Goal: Task Accomplishment & Management: Manage account settings

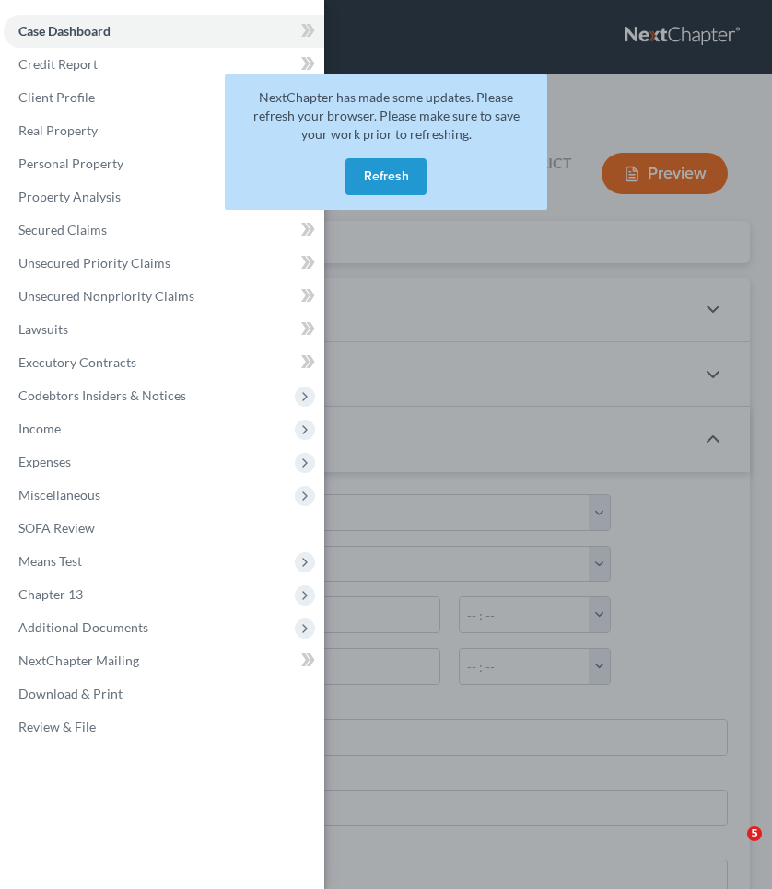
select select "0"
click at [390, 178] on button "Refresh" at bounding box center [385, 176] width 81 height 37
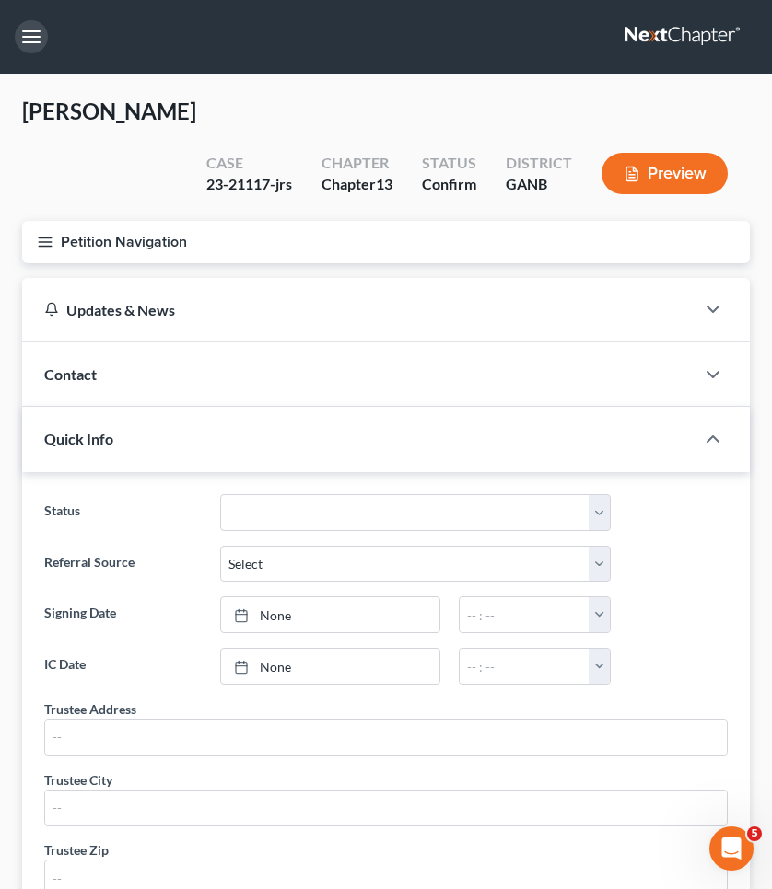
click at [33, 41] on button "button" at bounding box center [31, 36] width 33 height 33
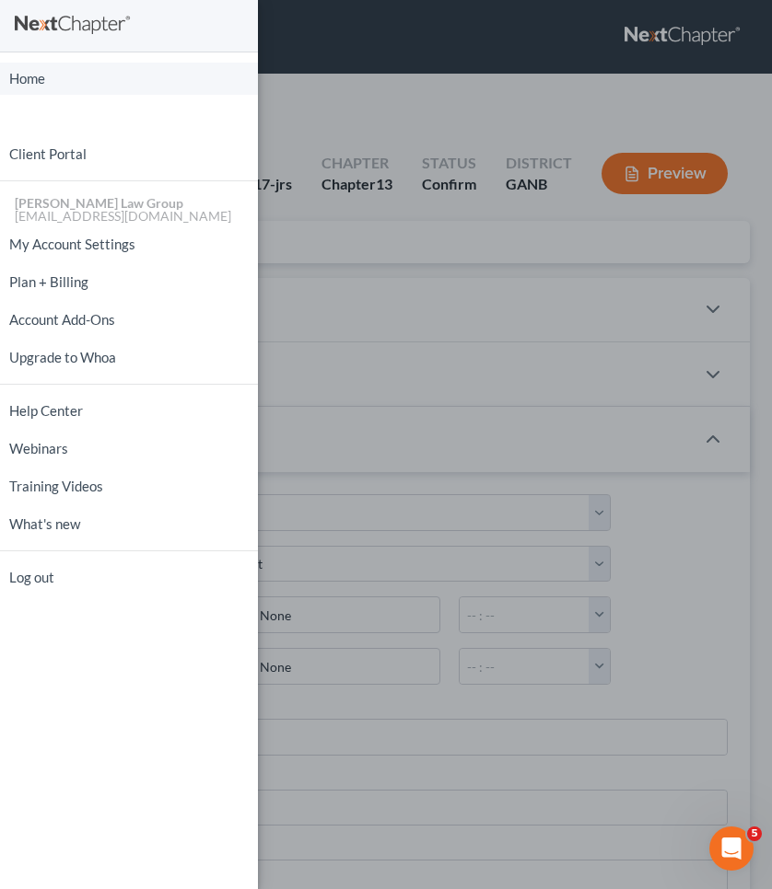
click at [29, 76] on link "Home" at bounding box center [129, 79] width 258 height 32
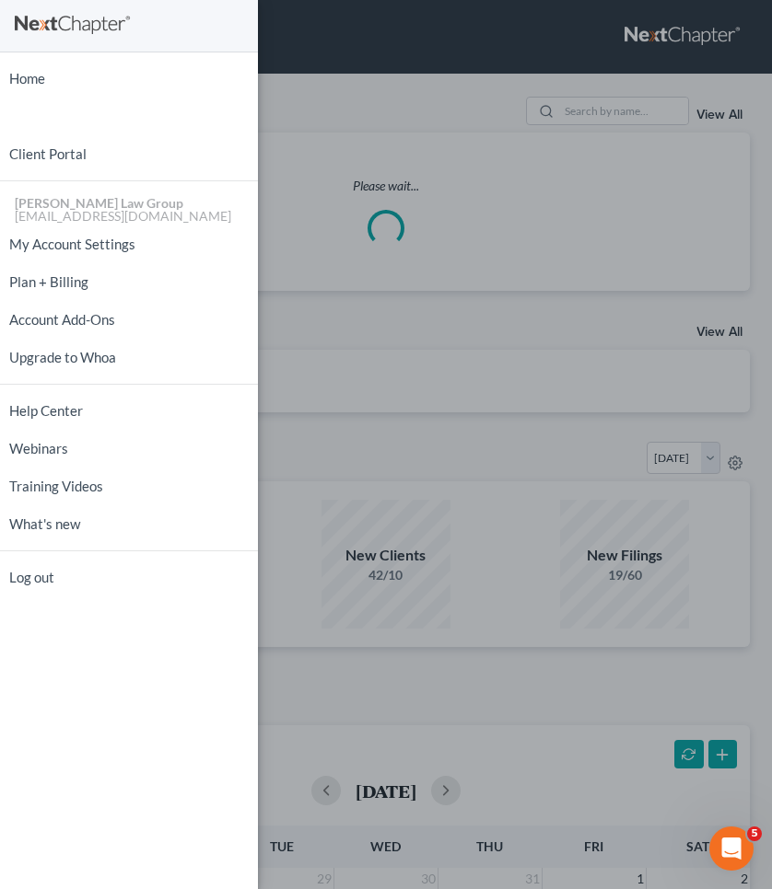
click at [491, 126] on div "Home New Case Client Portal [PERSON_NAME] Law Group [EMAIL_ADDRESS][DOMAIN_NAME…" at bounding box center [386, 444] width 772 height 889
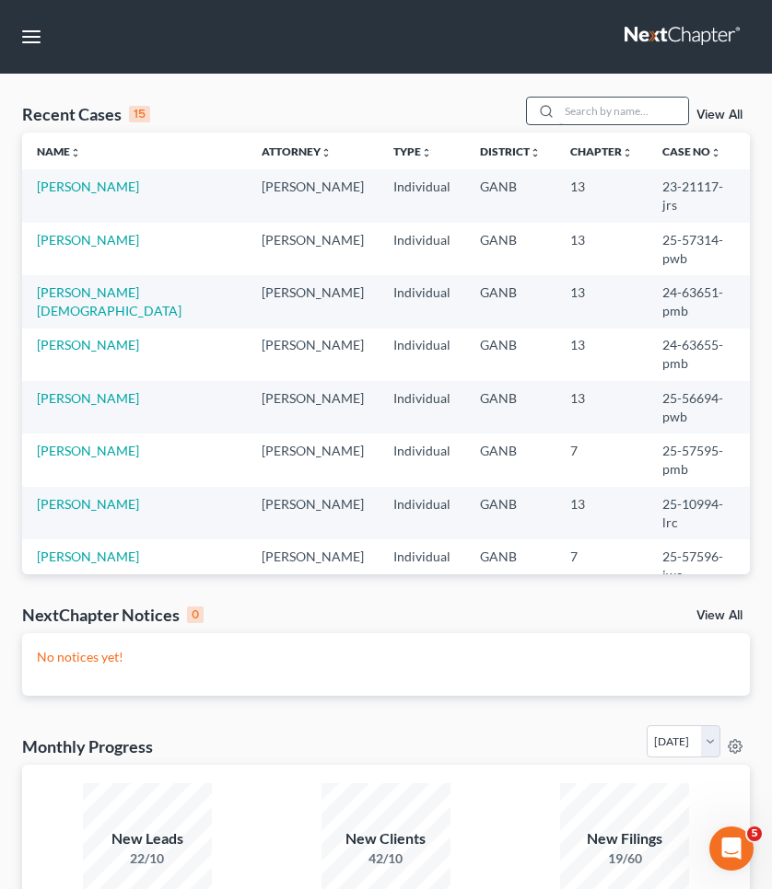
click at [633, 103] on input "search" at bounding box center [623, 111] width 129 height 27
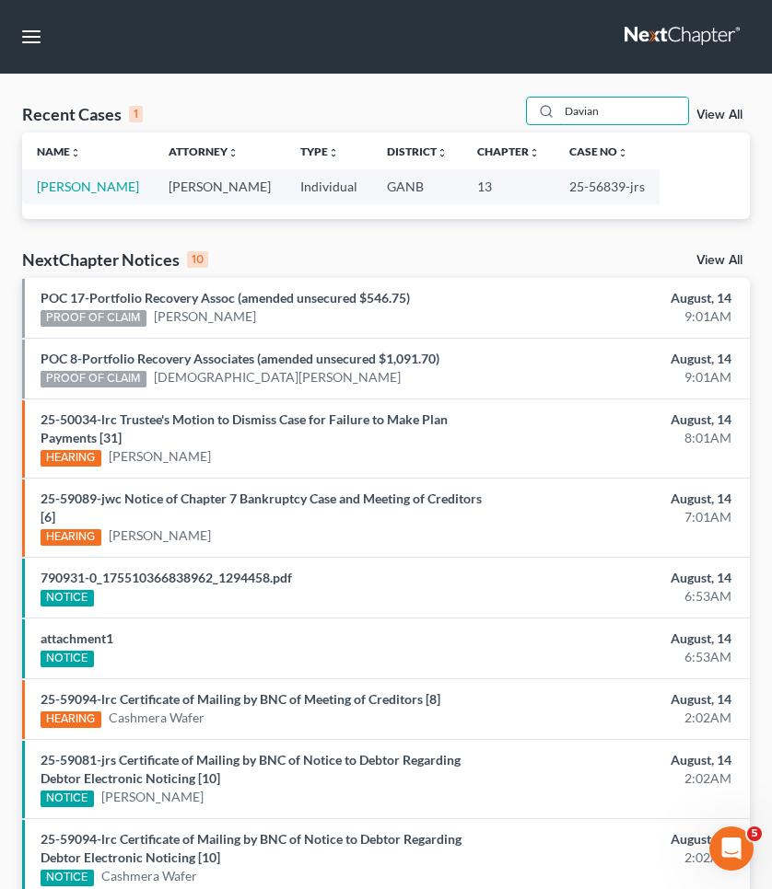
type input "Davian"
drag, startPoint x: 540, startPoint y: 132, endPoint x: 90, endPoint y: 189, distance: 452.9
click at [90, 189] on link "Hubbard, Davian" at bounding box center [88, 187] width 102 height 16
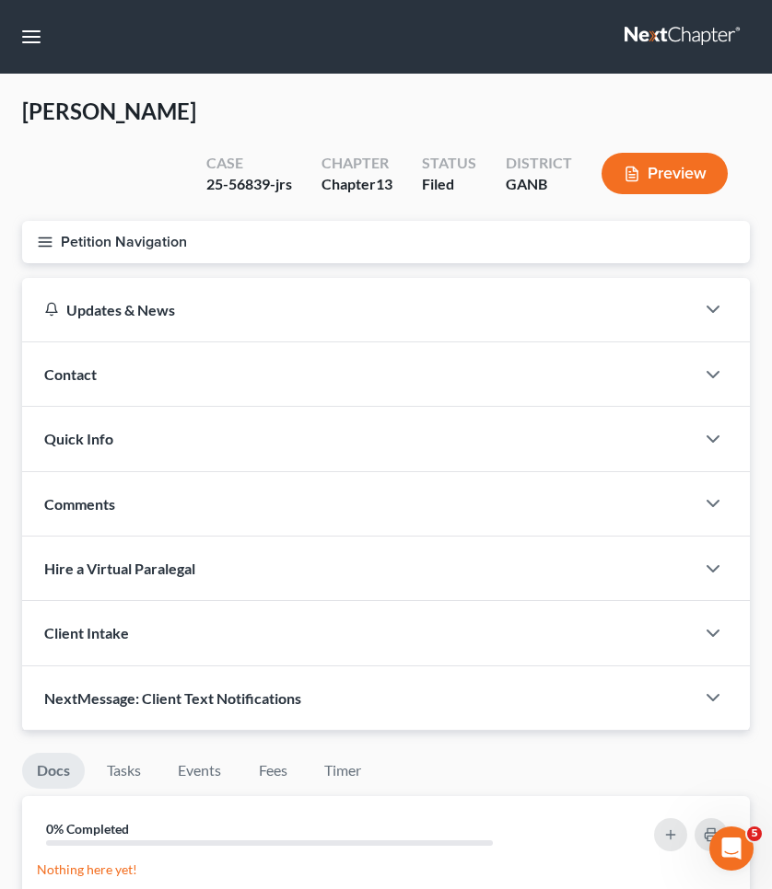
click at [86, 233] on button "Petition Navigation" at bounding box center [385, 242] width 727 height 42
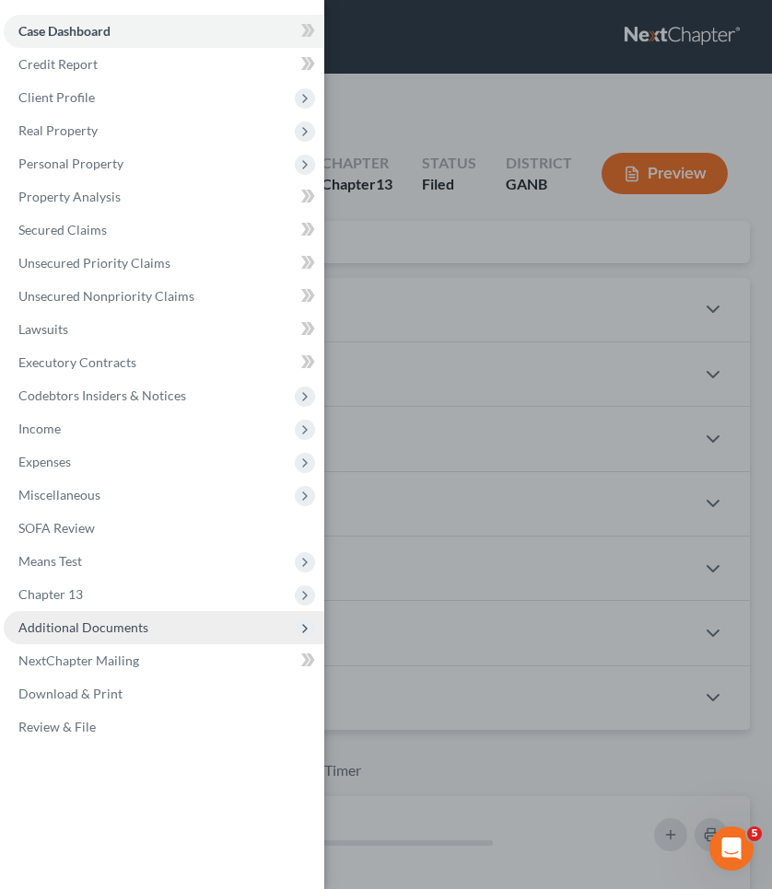
click at [109, 629] on span "Additional Documents" at bounding box center [83, 628] width 130 height 16
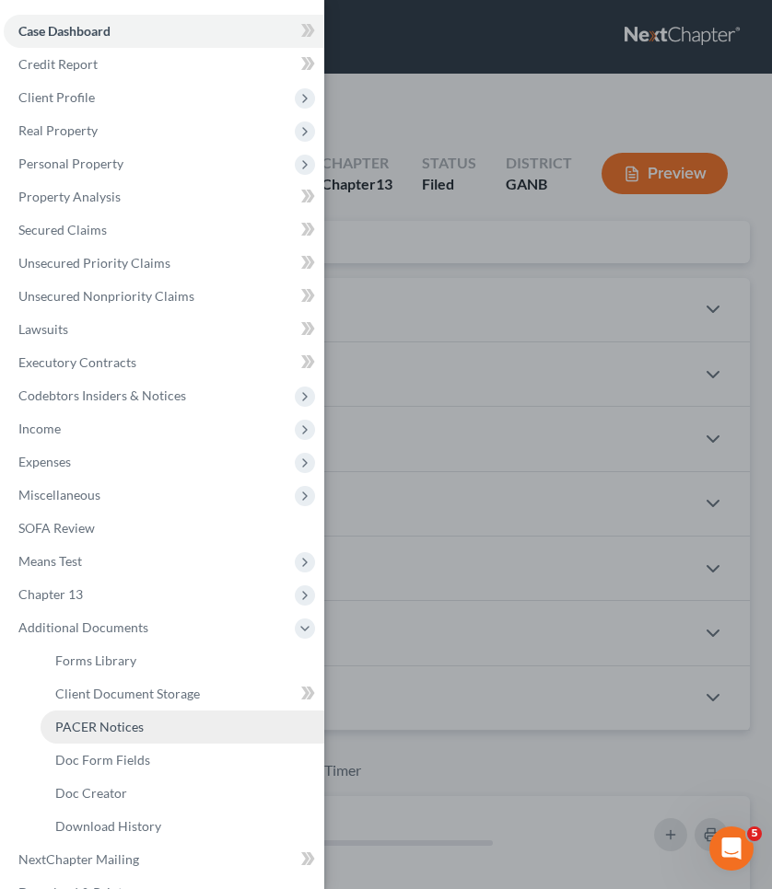
click at [115, 726] on span "PACER Notices" at bounding box center [99, 727] width 88 height 16
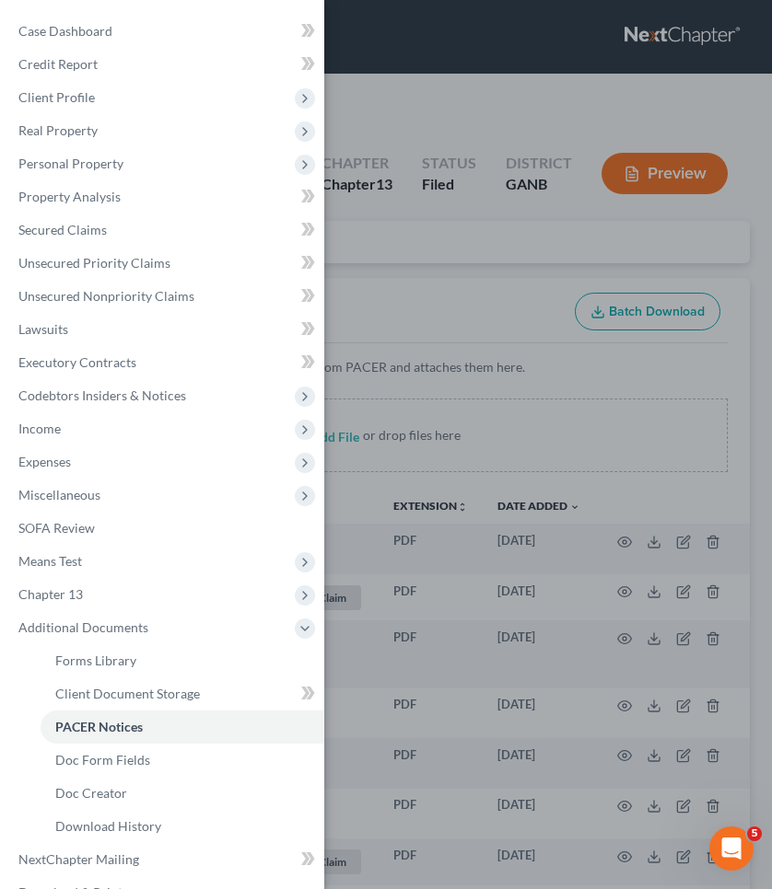
click at [495, 240] on div "Case Dashboard Payments Invoices Payments Payments Credit Report Client Profile" at bounding box center [386, 444] width 772 height 889
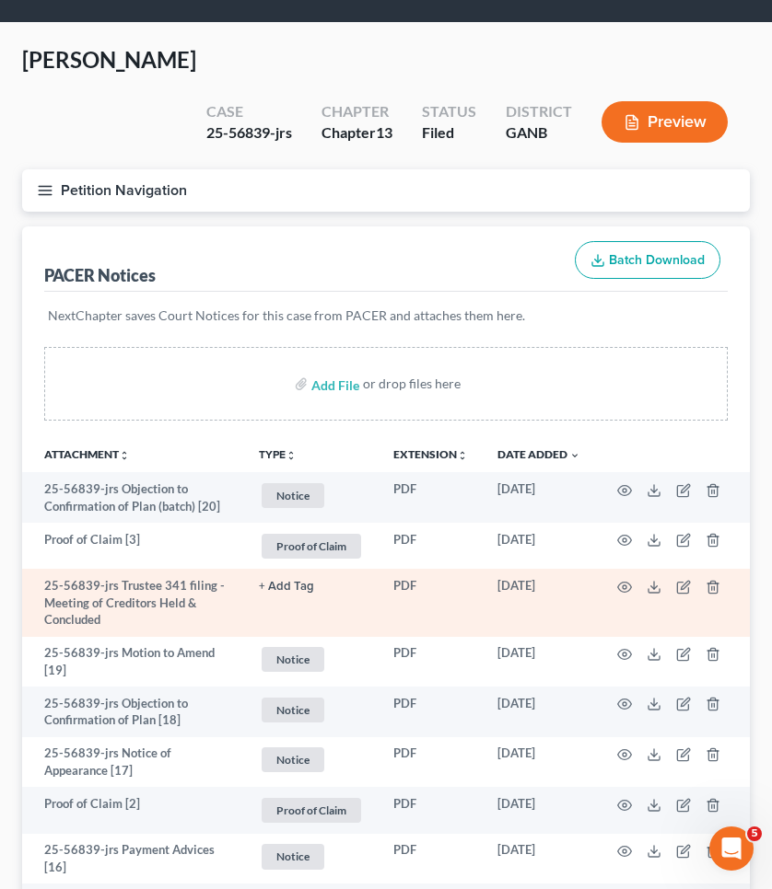
scroll to position [57, 0]
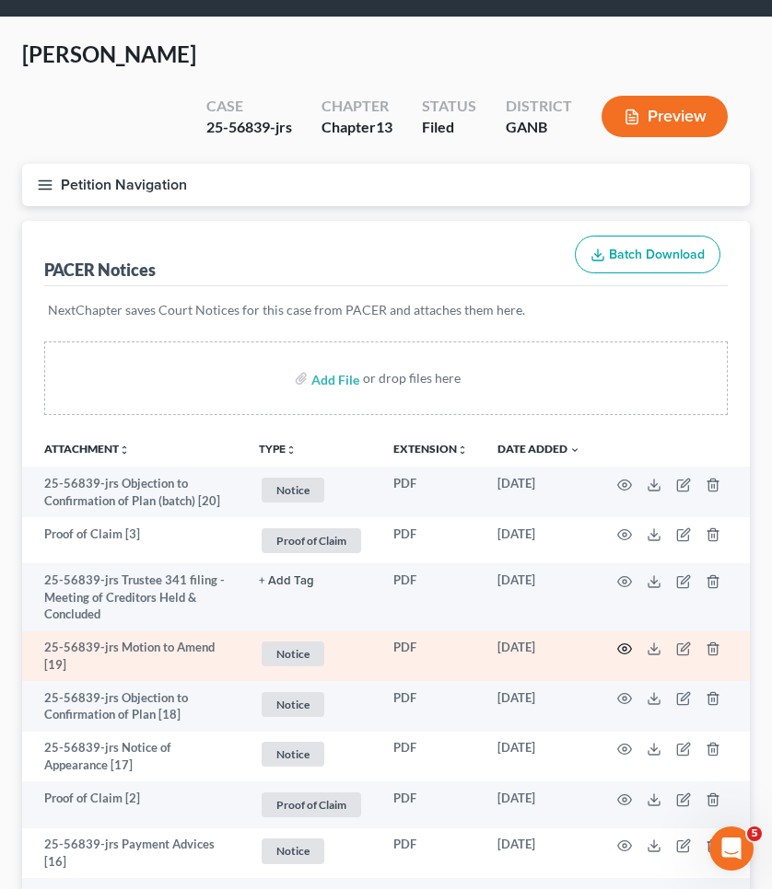
click at [625, 647] on icon "button" at bounding box center [624, 649] width 15 height 15
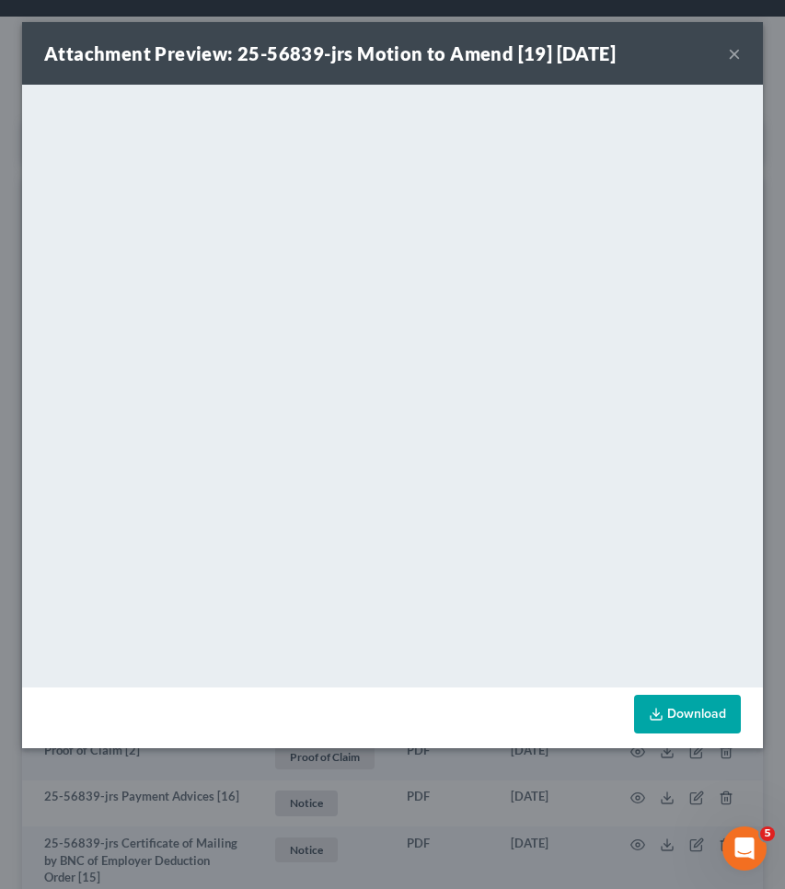
click at [738, 55] on button "×" at bounding box center [734, 53] width 13 height 22
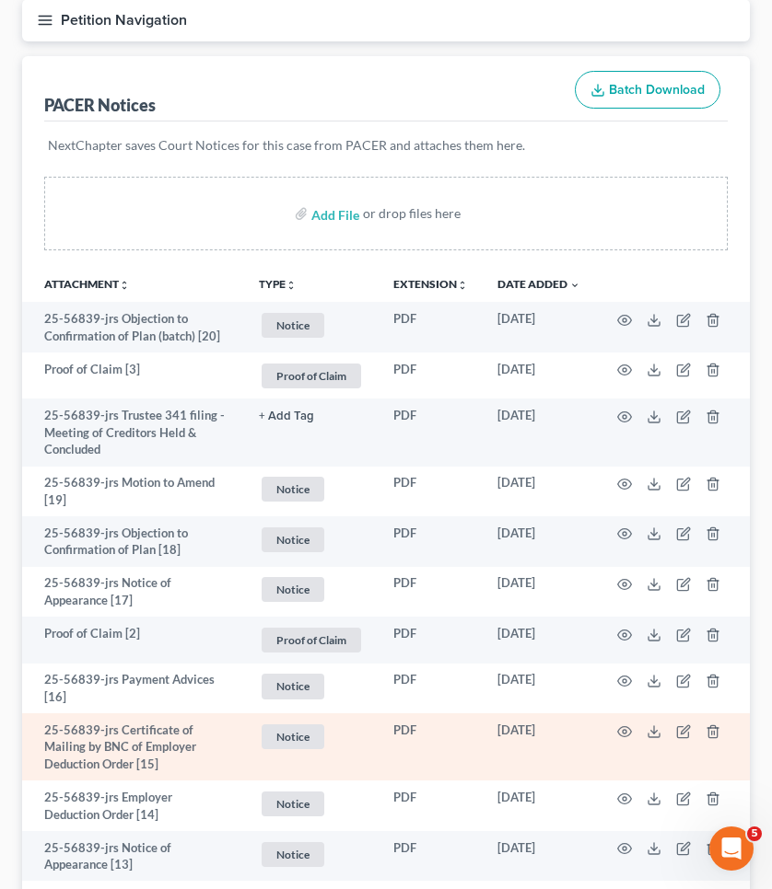
scroll to position [222, 0]
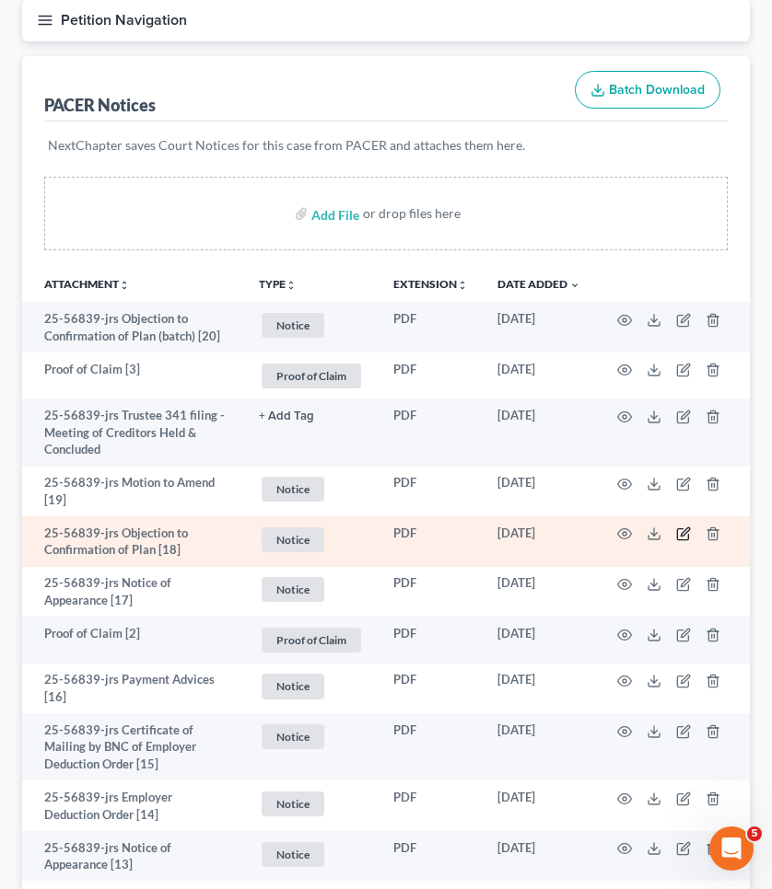
click at [684, 533] on icon "button" at bounding box center [683, 534] width 15 height 15
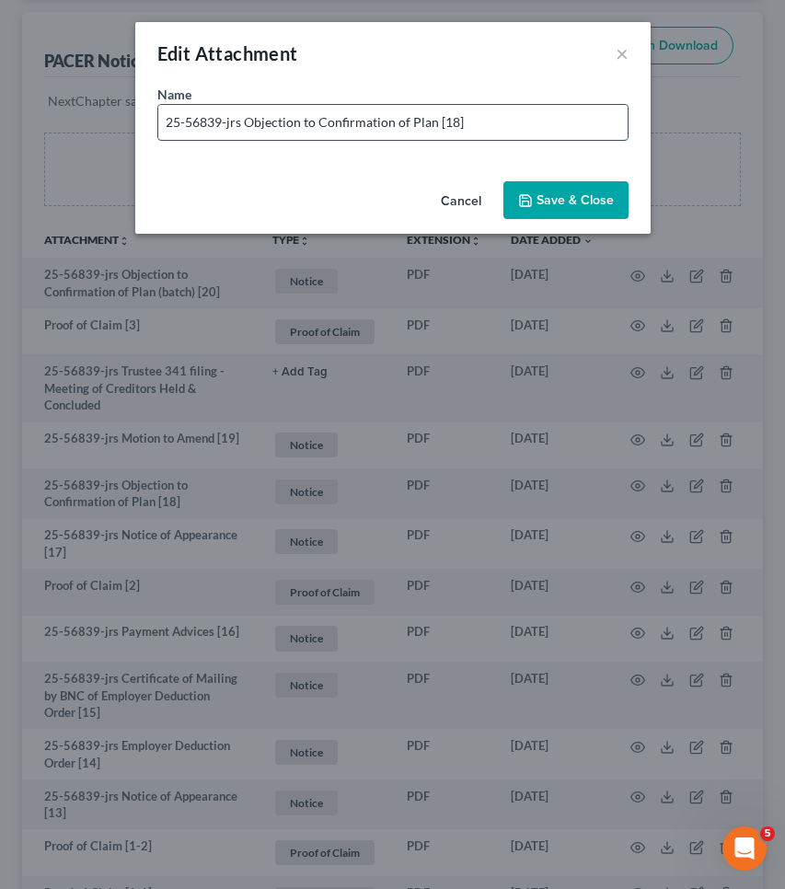
click at [480, 123] on input "25-56839-jrs Objection to Confirmation of Plan [18]" at bounding box center [393, 122] width 470 height 35
type input "25-56839-jrs Objection to Confirmation of Plan [18]"
click at [465, 199] on button "Cancel" at bounding box center [461, 201] width 70 height 37
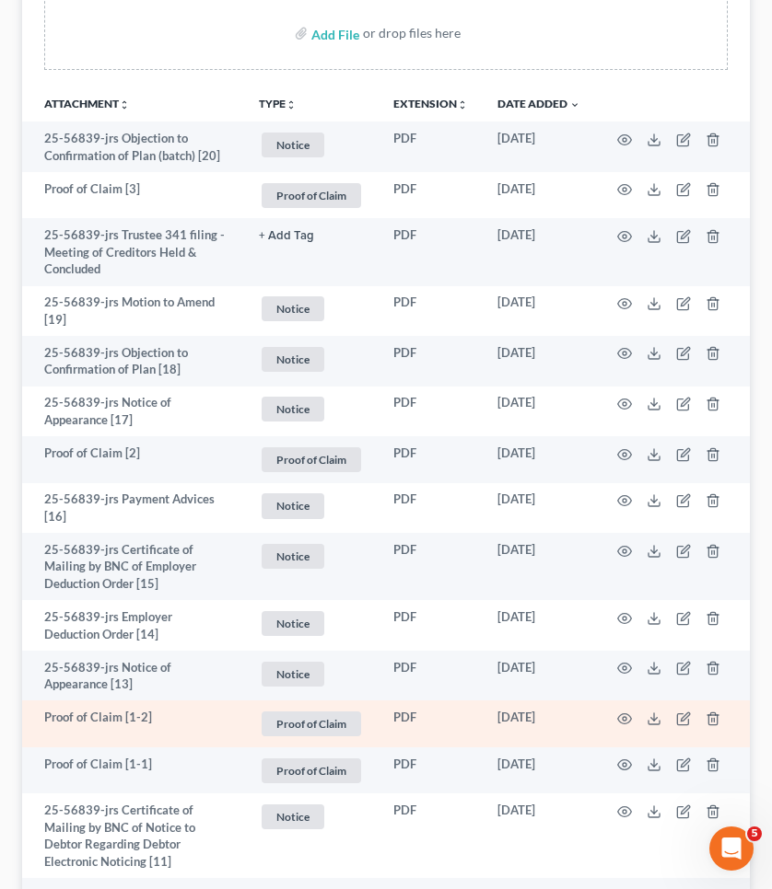
scroll to position [404, 0]
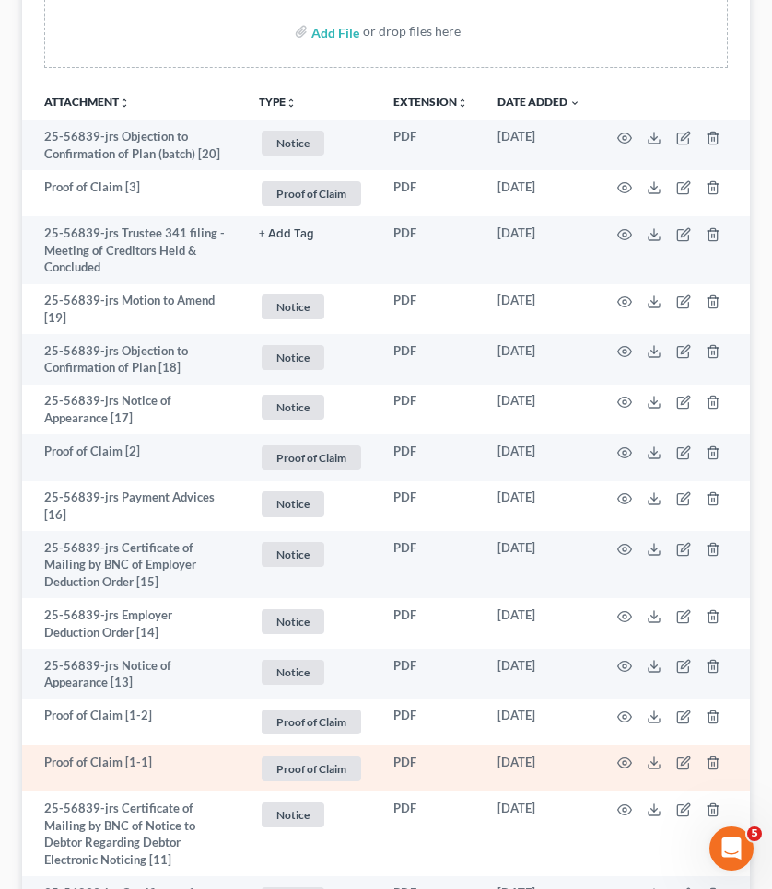
click at [623, 746] on td at bounding box center [672, 769] width 155 height 47
click at [618, 759] on icon "button" at bounding box center [624, 763] width 15 height 15
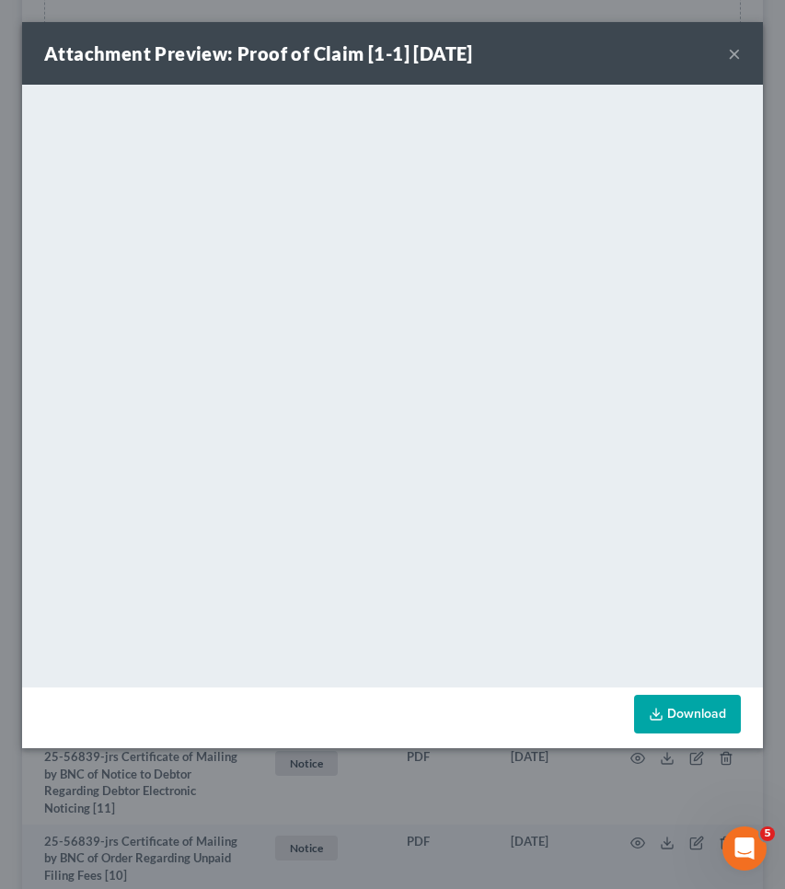
click at [737, 50] on button "×" at bounding box center [734, 53] width 13 height 22
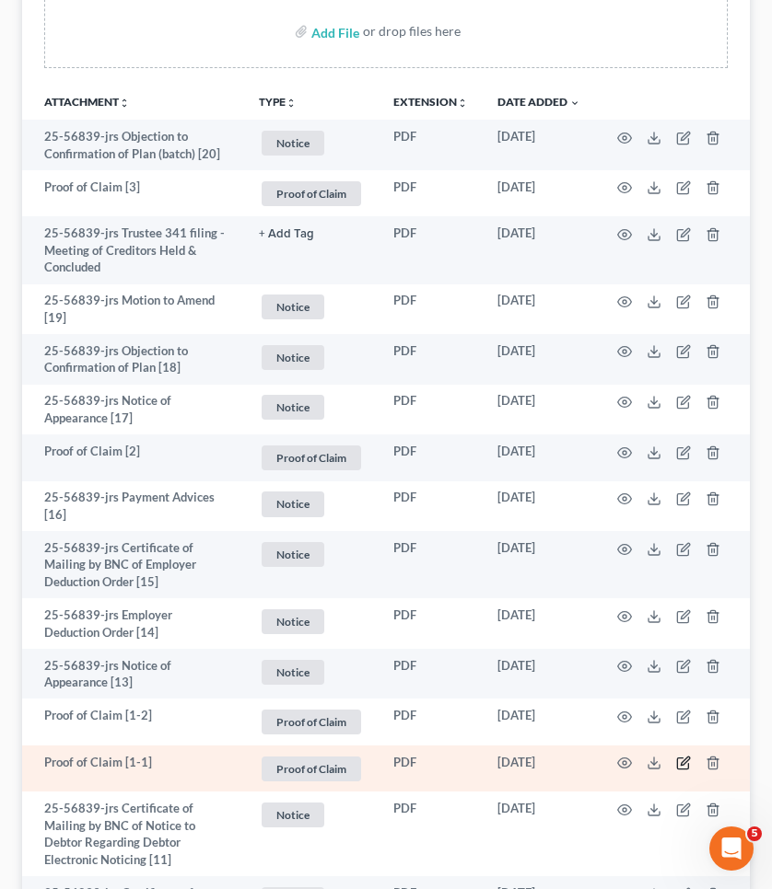
click at [677, 759] on icon "button" at bounding box center [682, 764] width 11 height 11
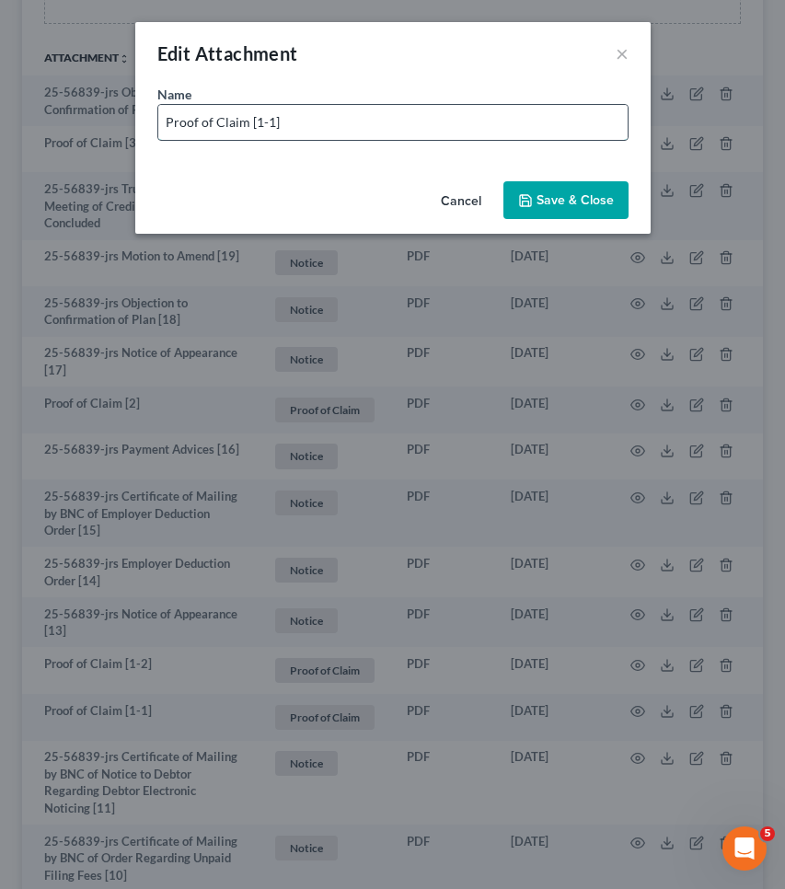
click at [533, 134] on input "Proof of Claim [1-1]" at bounding box center [393, 122] width 470 height 35
drag, startPoint x: 249, startPoint y: 120, endPoint x: 52, endPoint y: 118, distance: 196.1
click at [52, 114] on div "Edit Attachment × Name * Proof of Claim [1-1] Melva Denay Hubbard- ex-spouse- U…" at bounding box center [392, 444] width 785 height 889
type input "POC [1-1] Melva Denay Hubbard- ex-spouse- U/S- $9000"
click at [561, 218] on button "Save & Close" at bounding box center [566, 200] width 125 height 39
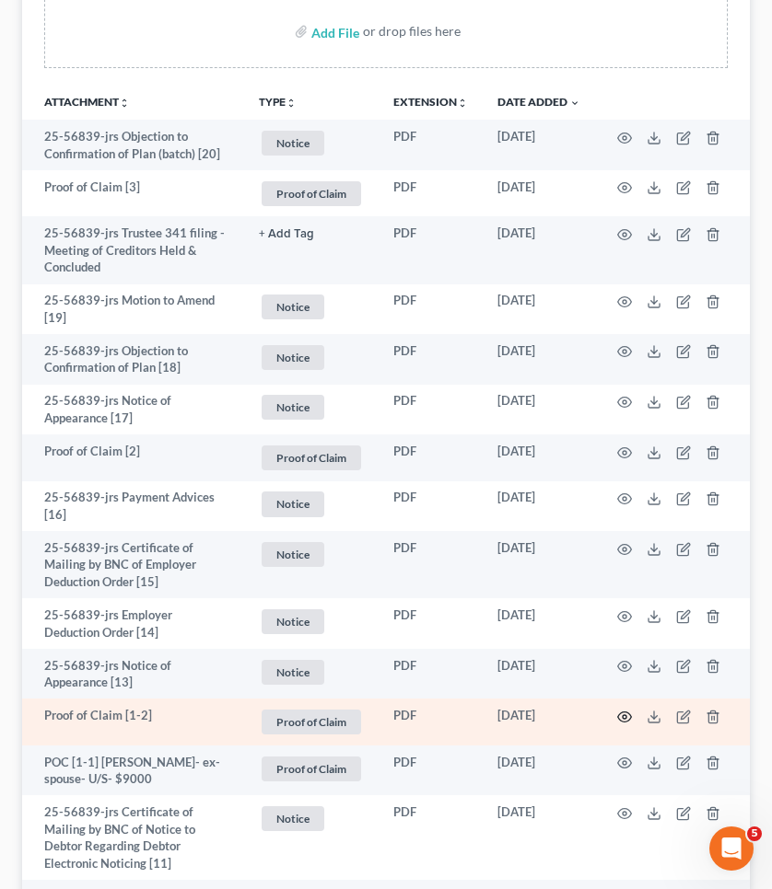
click at [628, 710] on icon "button" at bounding box center [624, 717] width 15 height 15
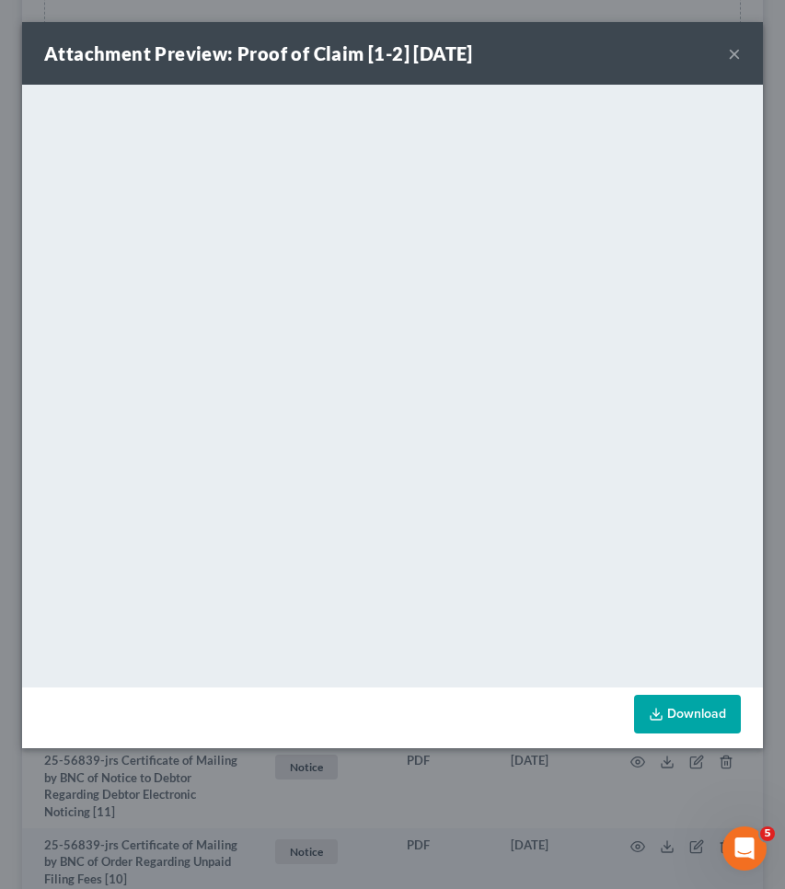
click at [737, 52] on button "×" at bounding box center [734, 53] width 13 height 22
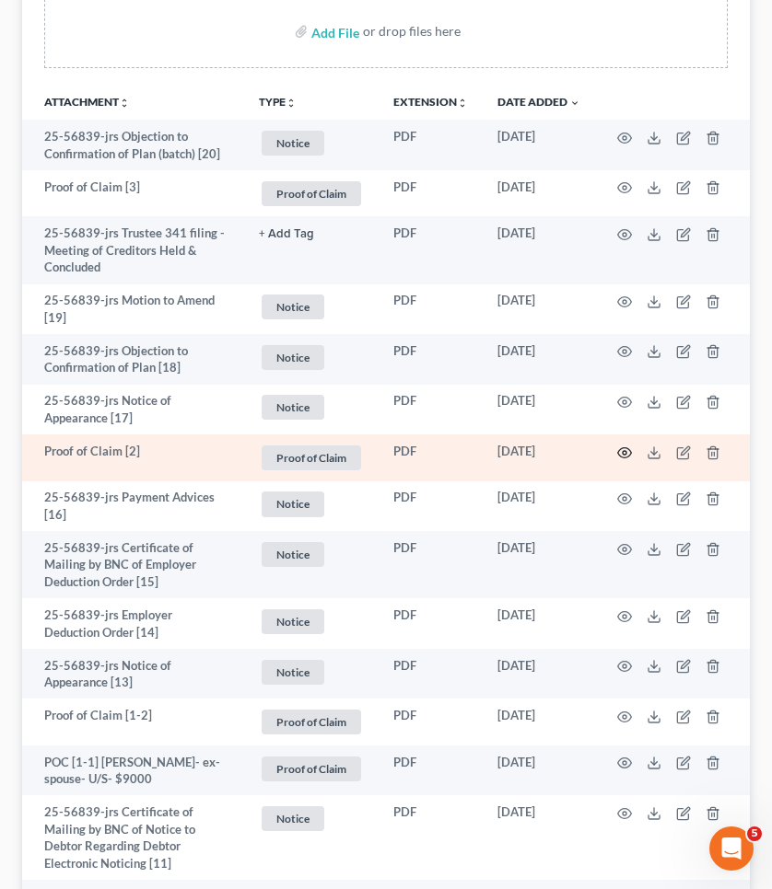
click at [625, 447] on icon "button" at bounding box center [624, 453] width 15 height 15
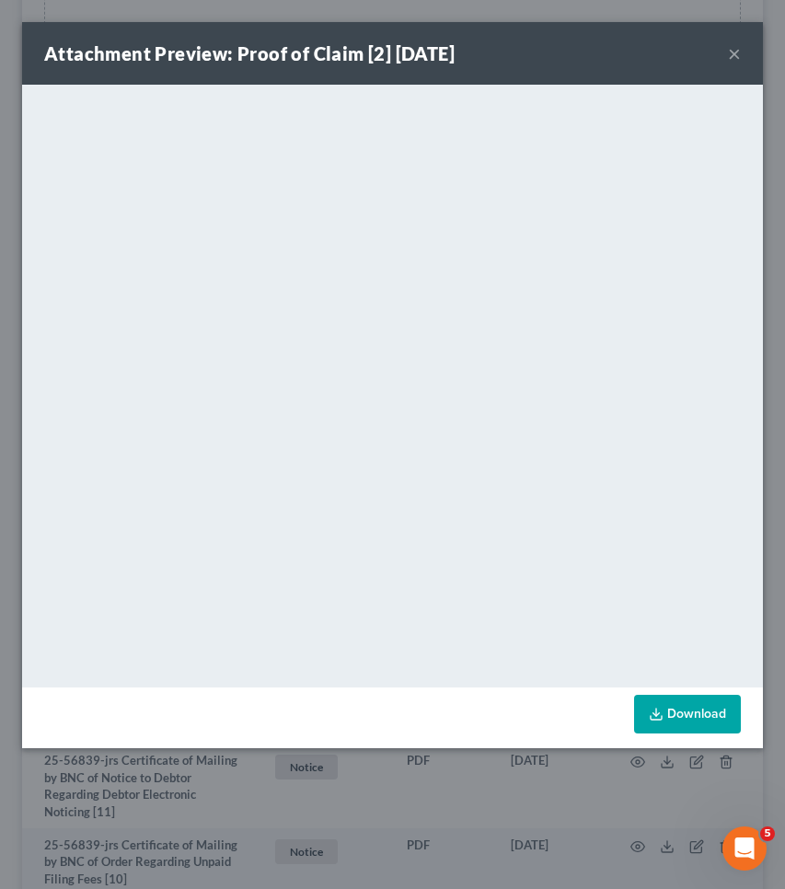
click at [734, 52] on button "×" at bounding box center [734, 53] width 13 height 22
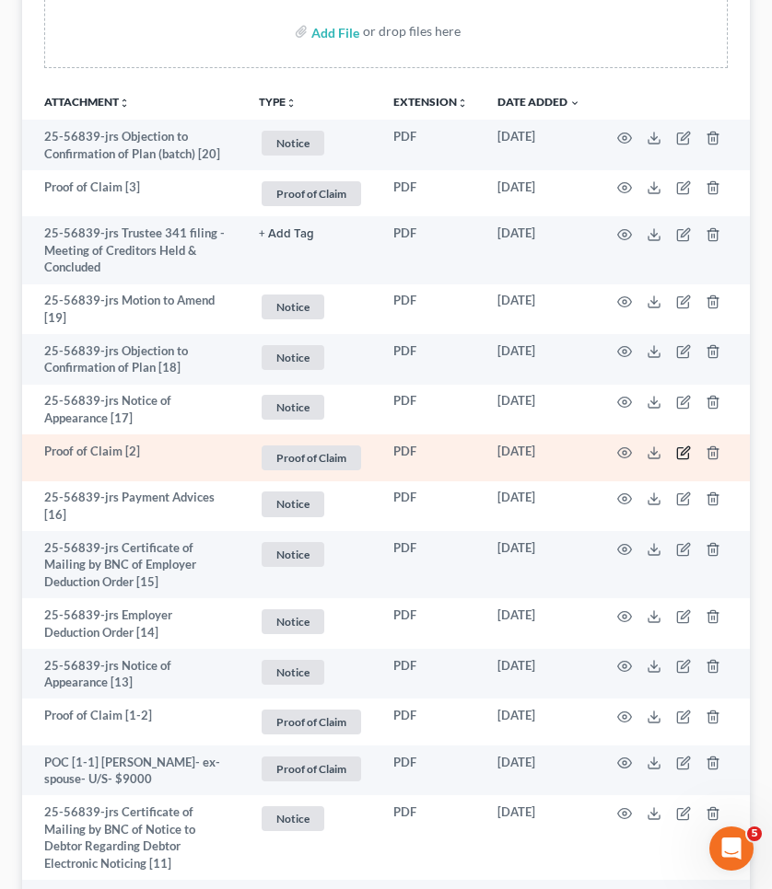
click at [679, 448] on icon "button" at bounding box center [683, 453] width 15 height 15
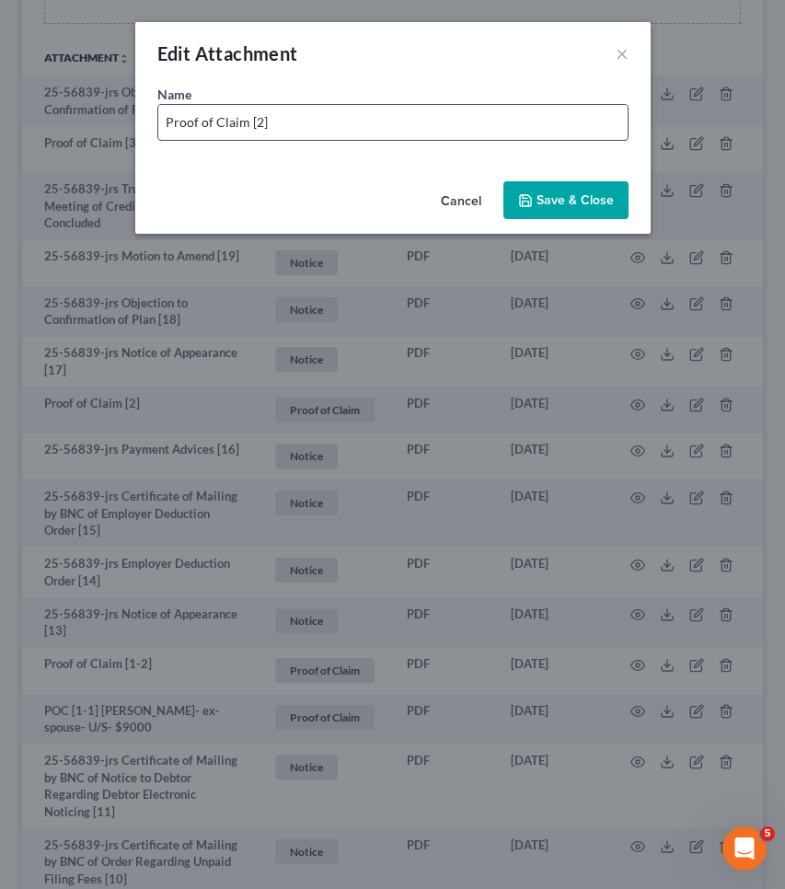
click at [598, 134] on input "Proof of Claim [2]" at bounding box center [393, 122] width 470 height 35
drag, startPoint x: 243, startPoint y: 119, endPoint x: 96, endPoint y: 122, distance: 147.4
click at [96, 122] on div "Edit Attachment × Name * Proof of Claim [2] AMX- U/S $816.07 Cancel Save & Close" at bounding box center [392, 444] width 785 height 889
type input "POC [2] AMX- U/S $816.07"
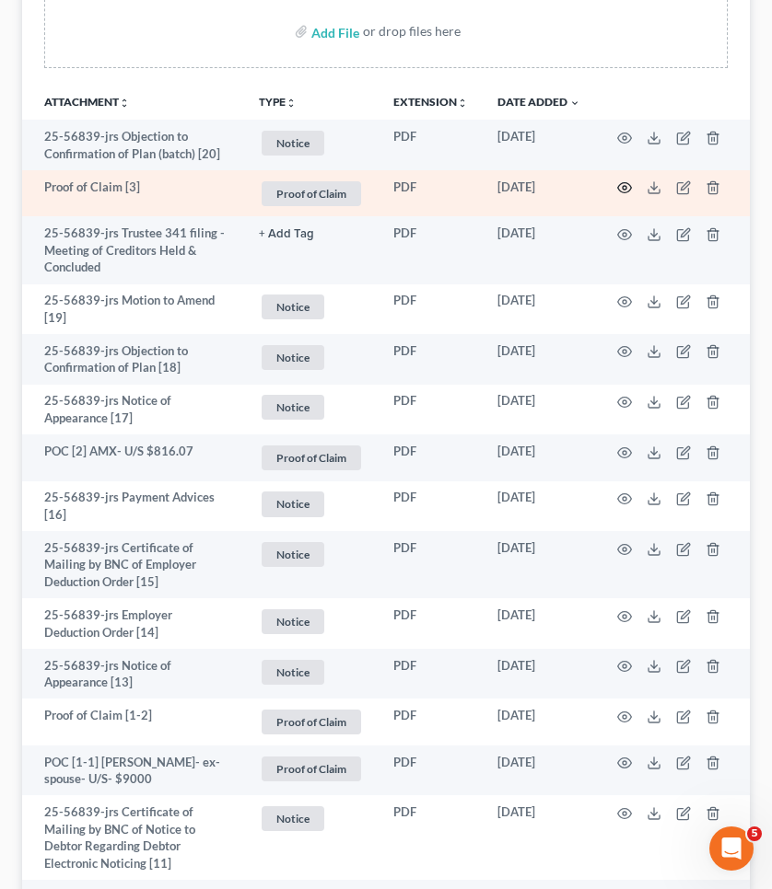
click at [625, 184] on icon "button" at bounding box center [624, 187] width 15 height 15
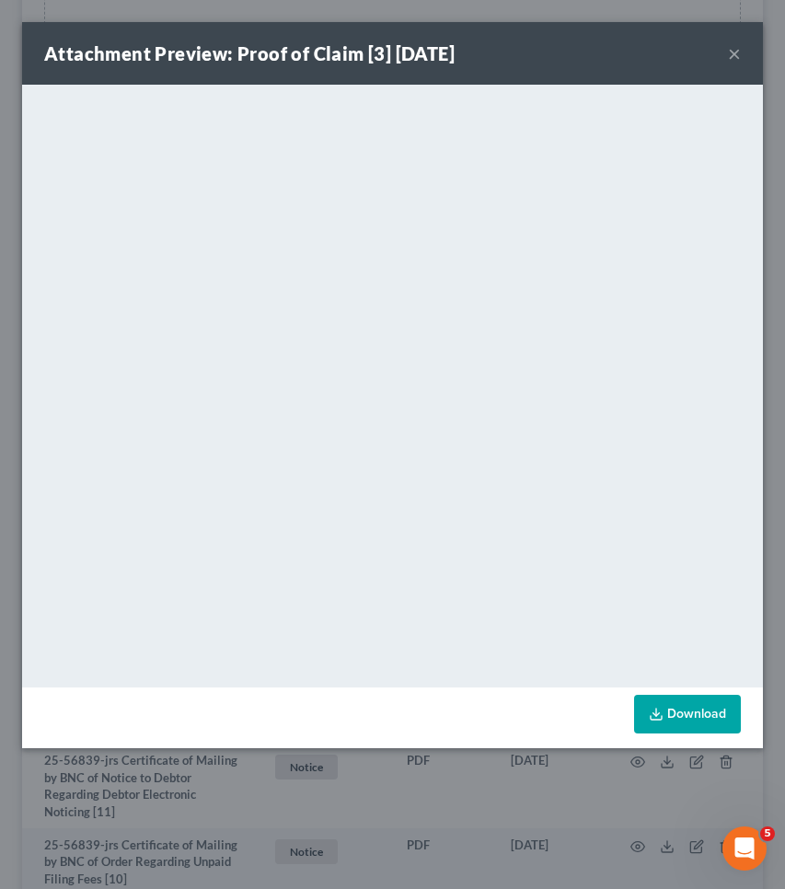
click at [733, 59] on button "×" at bounding box center [734, 53] width 13 height 22
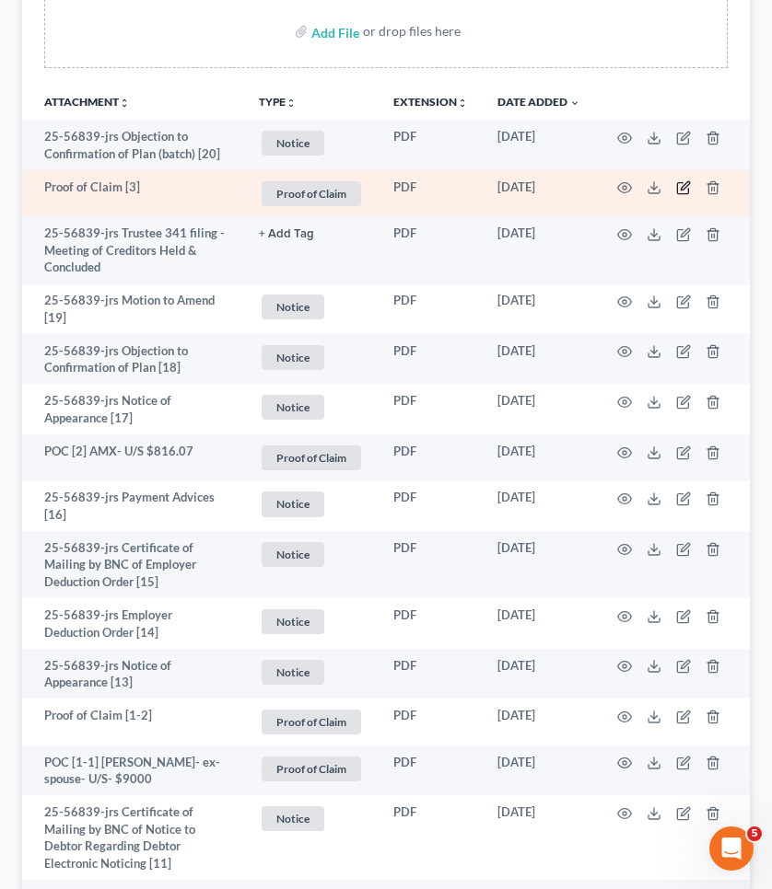
click at [680, 183] on icon "button" at bounding box center [682, 188] width 11 height 11
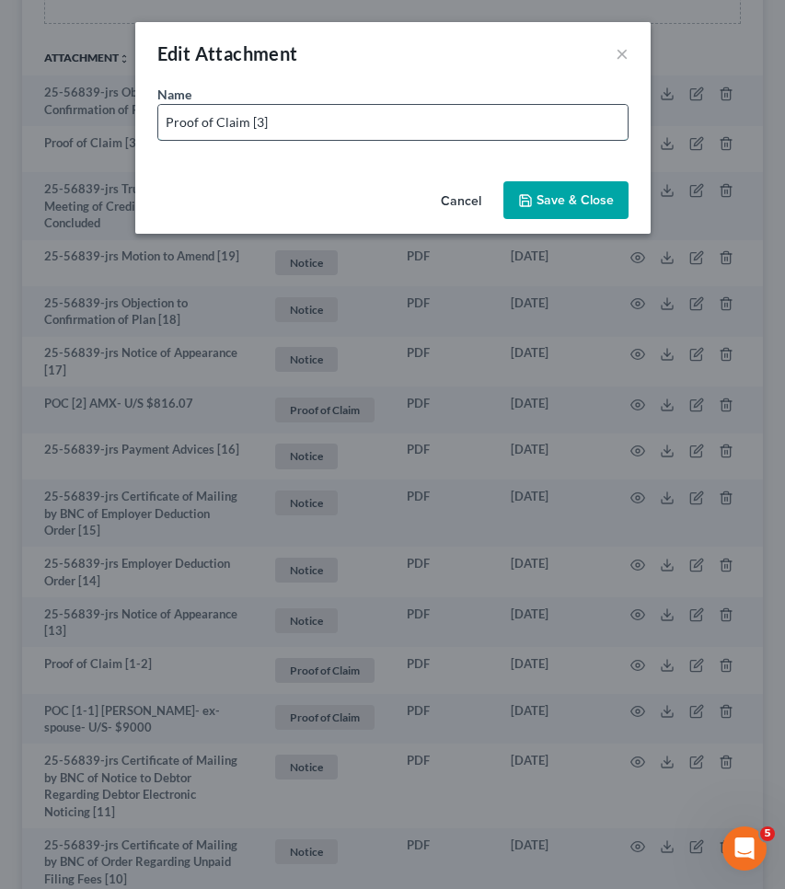
click at [612, 127] on input "Proof of Claim [3]" at bounding box center [393, 122] width 470 height 35
click at [266, 121] on input "Proof of Claim [3] $2,360.73" at bounding box center [393, 122] width 470 height 35
drag, startPoint x: 239, startPoint y: 122, endPoint x: 46, endPoint y: 126, distance: 193.4
click at [46, 126] on div "Edit Attachment × Name * Proof of Claim [3] Jefferson Capital- U/S- $2,360.73 C…" at bounding box center [392, 444] width 785 height 889
type input "POC [3] Jefferson Capital- U/S- $2,360.73"
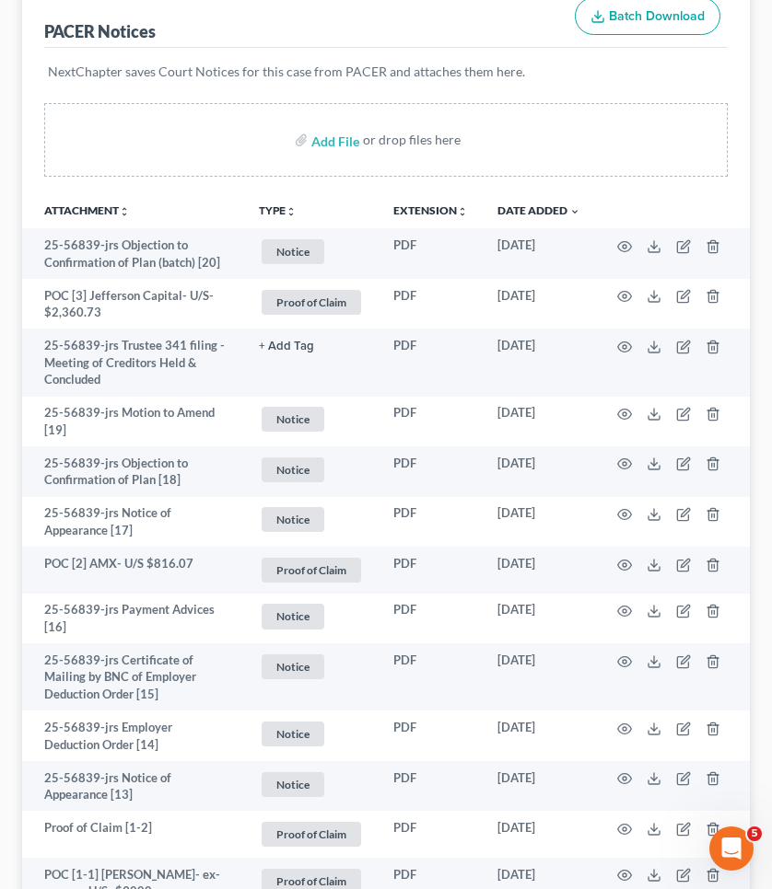
scroll to position [236, 0]
